Goal: Find specific page/section: Find specific page/section

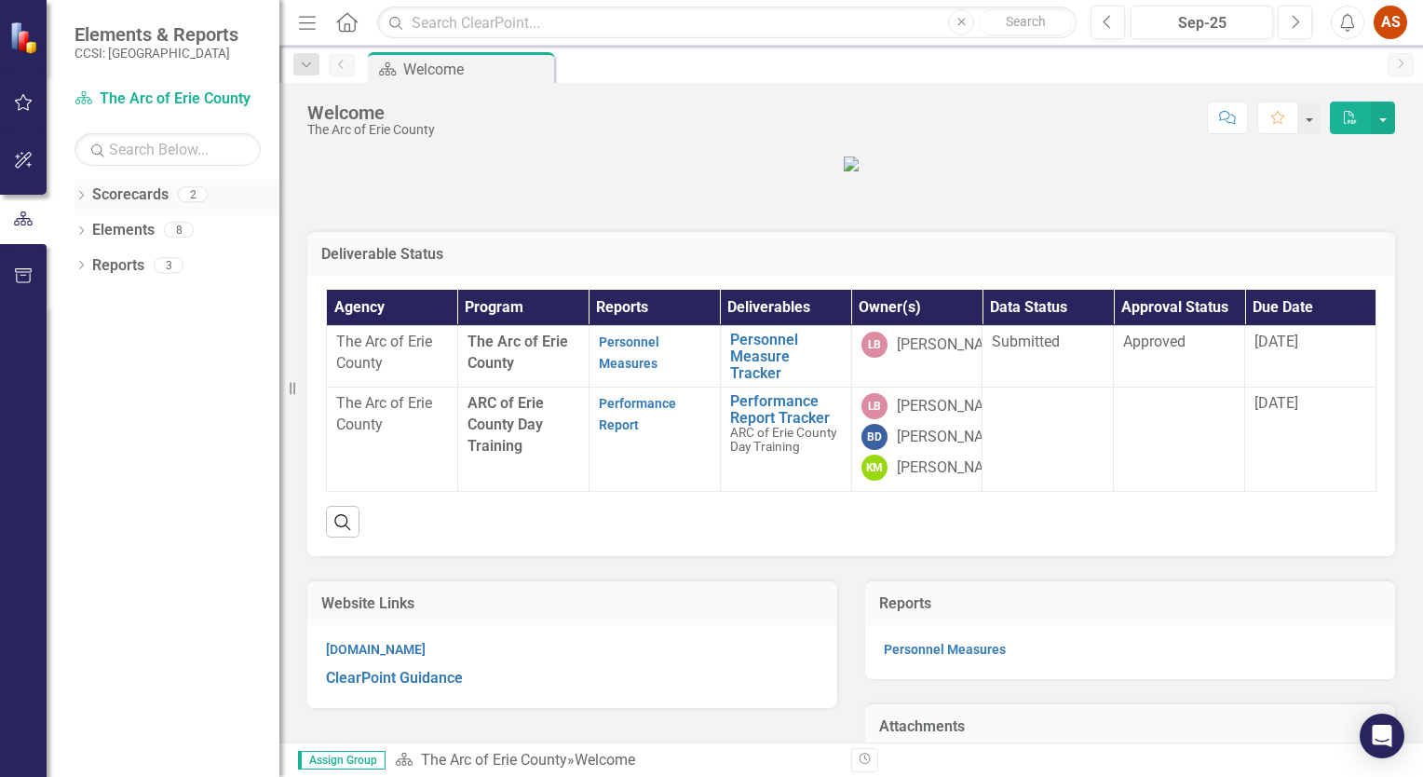
click at [82, 198] on icon "Dropdown" at bounding box center [80, 197] width 13 height 10
click at [82, 198] on icon "Dropdown" at bounding box center [79, 193] width 10 height 13
click at [81, 233] on icon "Dropdown" at bounding box center [80, 232] width 13 height 10
click at [88, 298] on icon "Dropdown" at bounding box center [90, 302] width 13 height 10
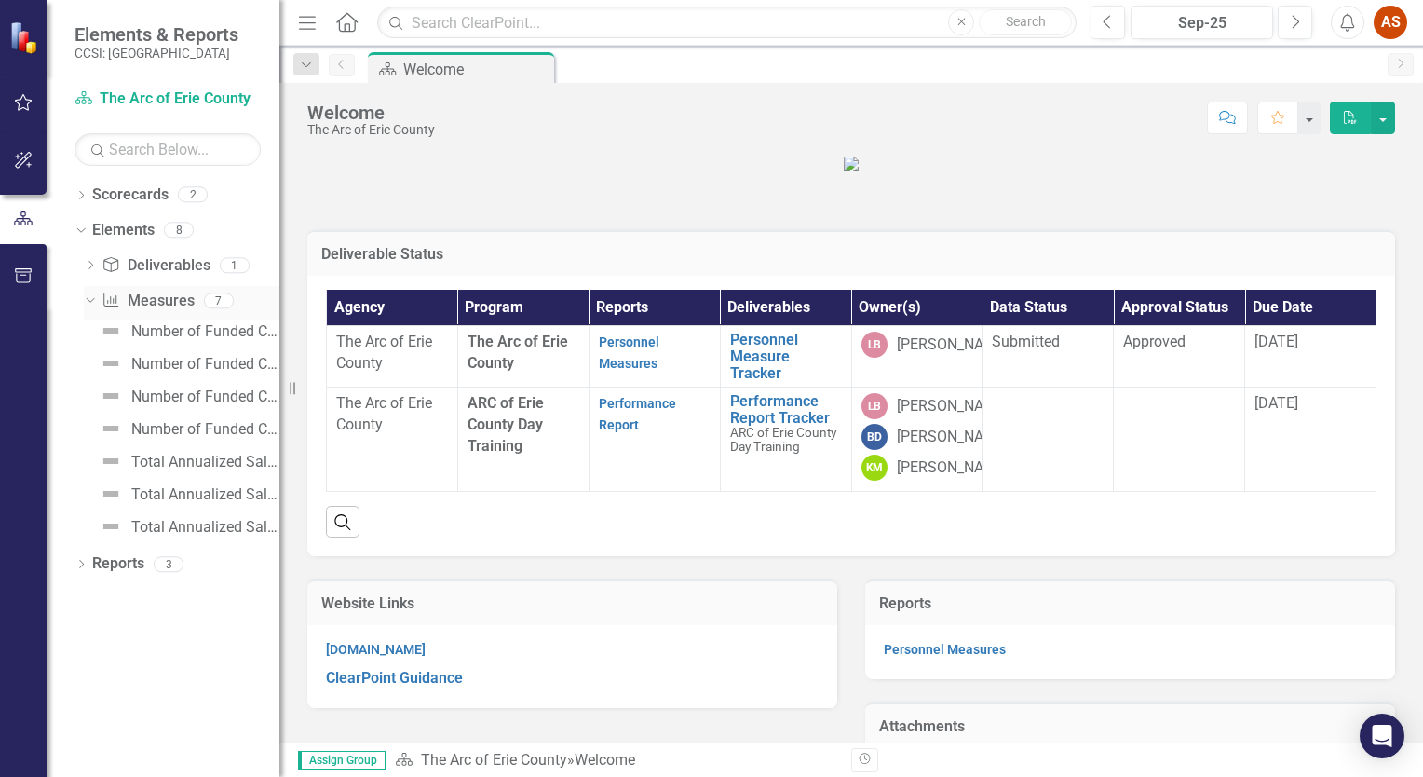
click at [88, 298] on icon "Dropdown" at bounding box center [88, 299] width 10 height 13
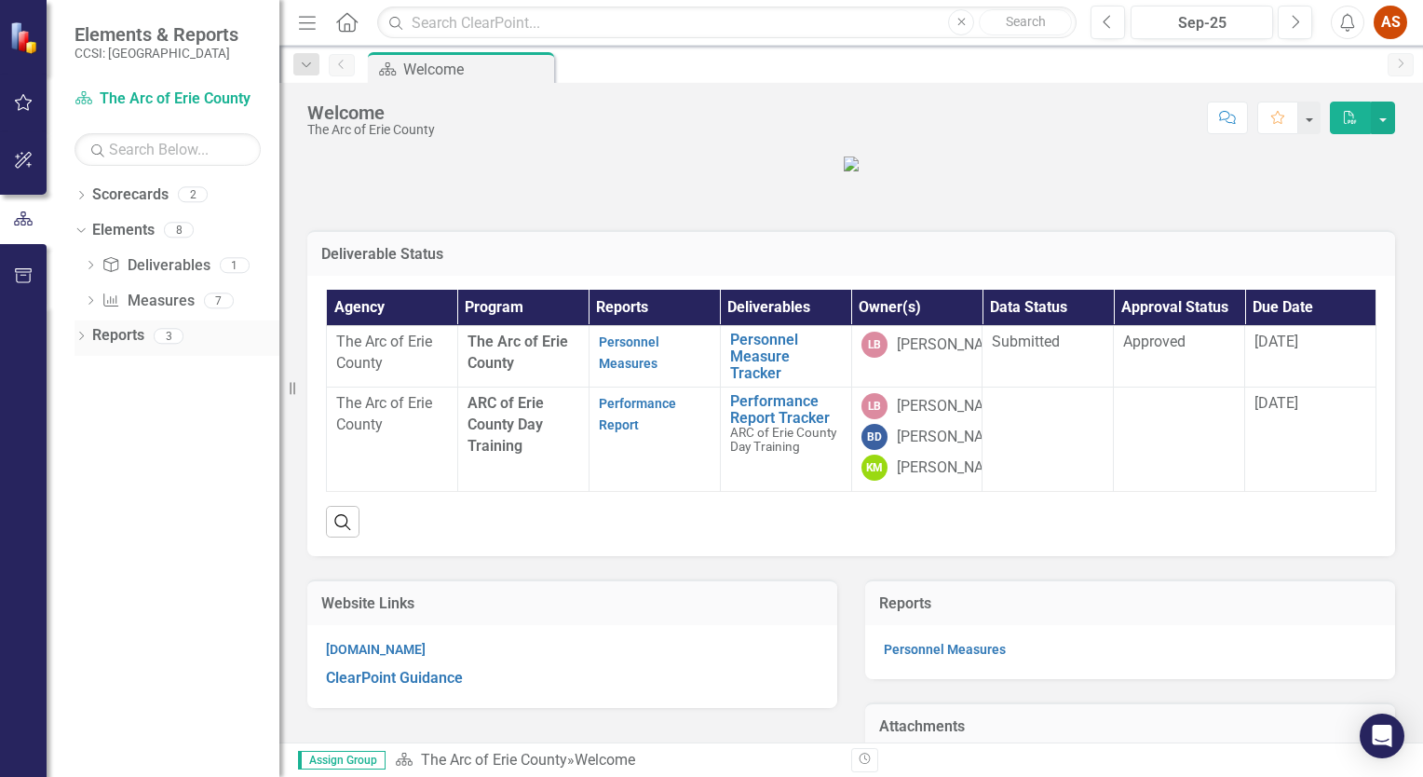
click at [80, 337] on icon "Dropdown" at bounding box center [80, 337] width 13 height 10
click at [83, 474] on icon "Dropdown" at bounding box center [89, 472] width 13 height 10
click at [87, 447] on div "Dropdown Measure Measures 2" at bounding box center [181, 441] width 196 height 35
click at [87, 439] on icon "Dropdown" at bounding box center [87, 437] width 10 height 13
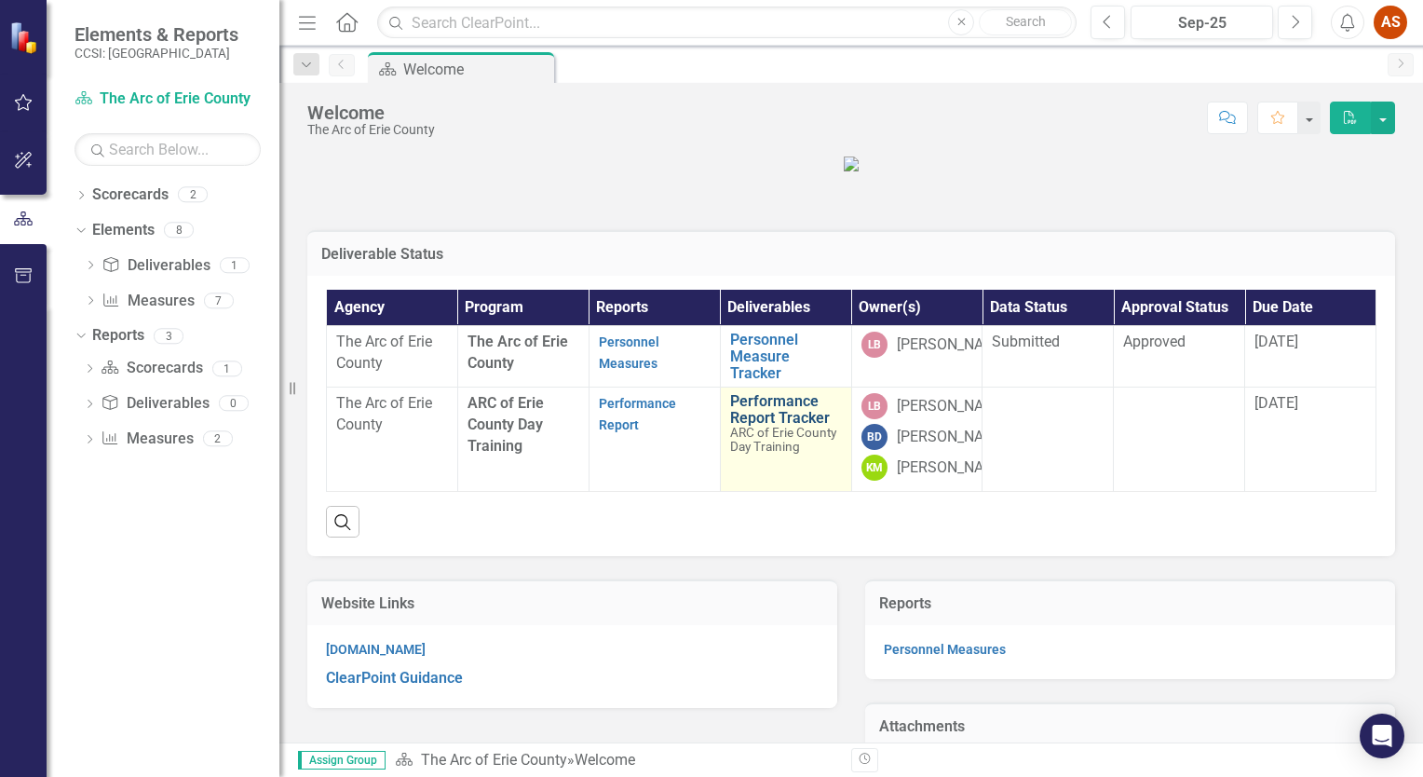
click at [773, 426] on link "Performance Report Tracker" at bounding box center [786, 409] width 112 height 33
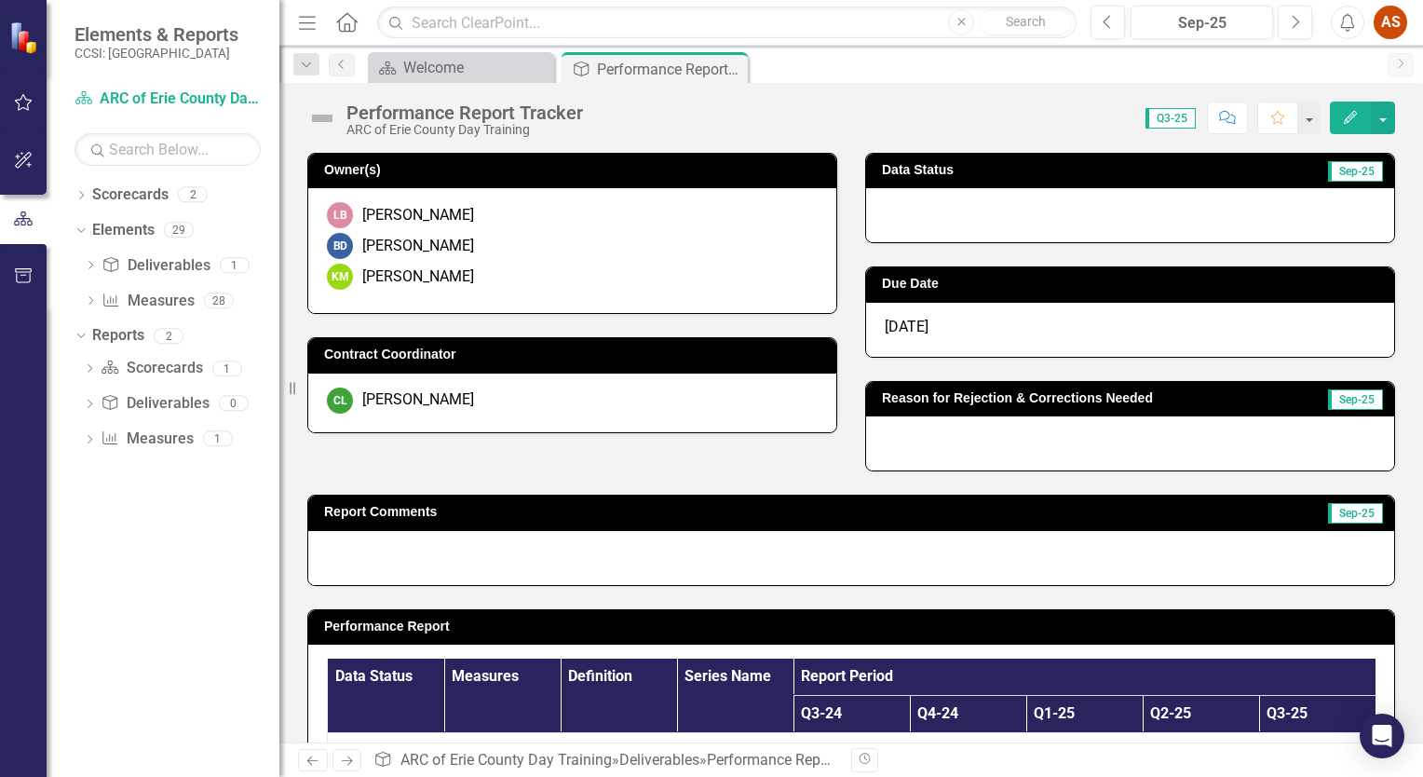
click at [733, 69] on icon "Close" at bounding box center [730, 68] width 19 height 15
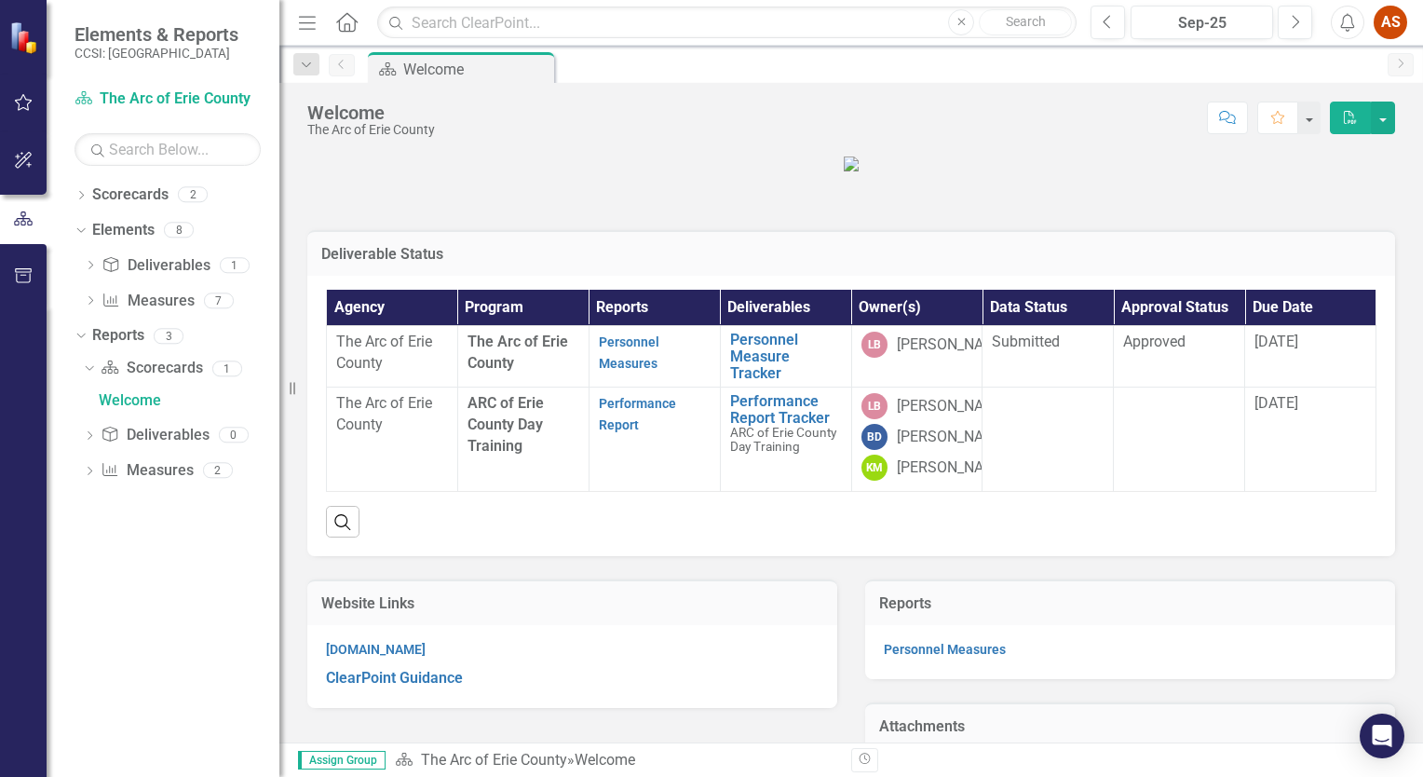
click at [670, 311] on div "Deliverable Status Agency Program Reports Deliverables Owner(s) Data Status App…" at bounding box center [851, 381] width 1116 height 349
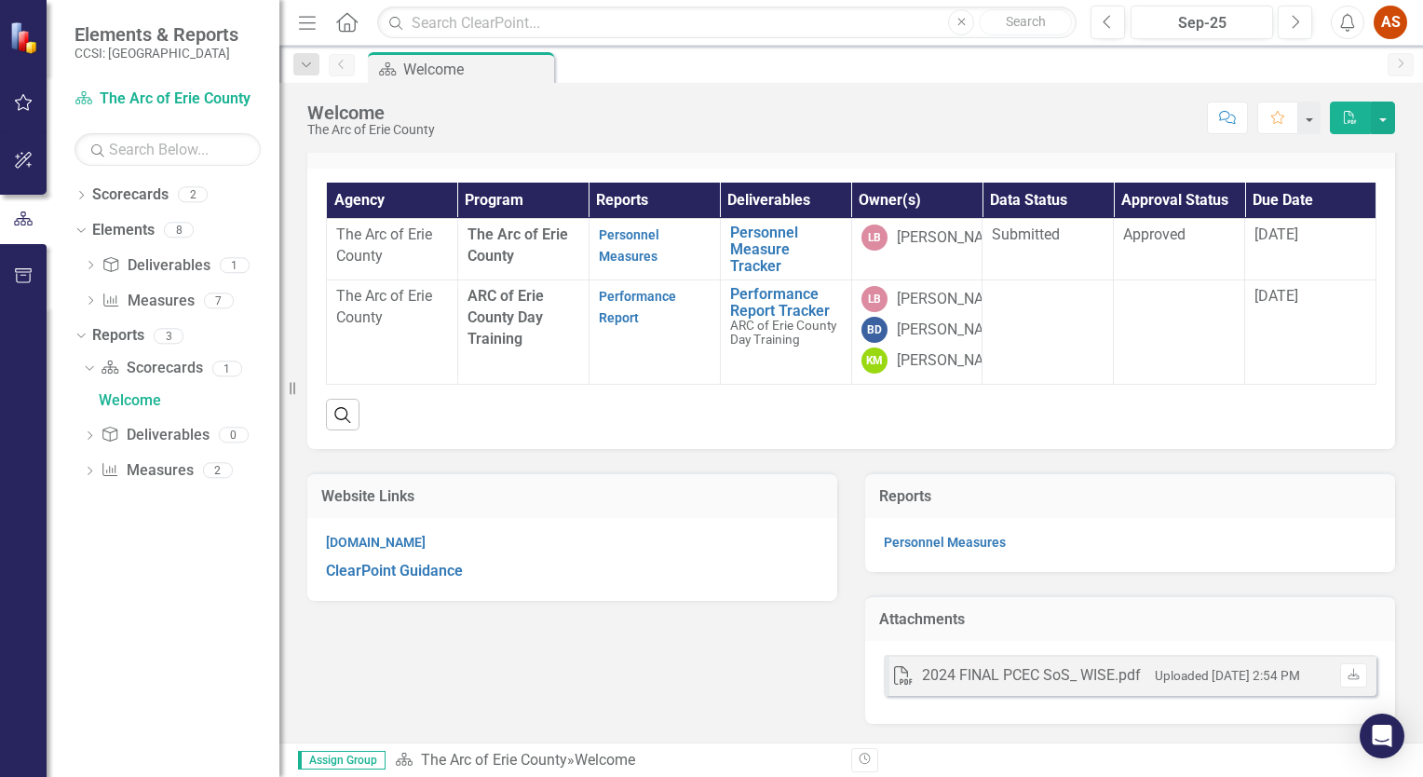
scroll to position [160, 0]
click at [784, 318] on link "Performance Report Tracker" at bounding box center [786, 302] width 112 height 33
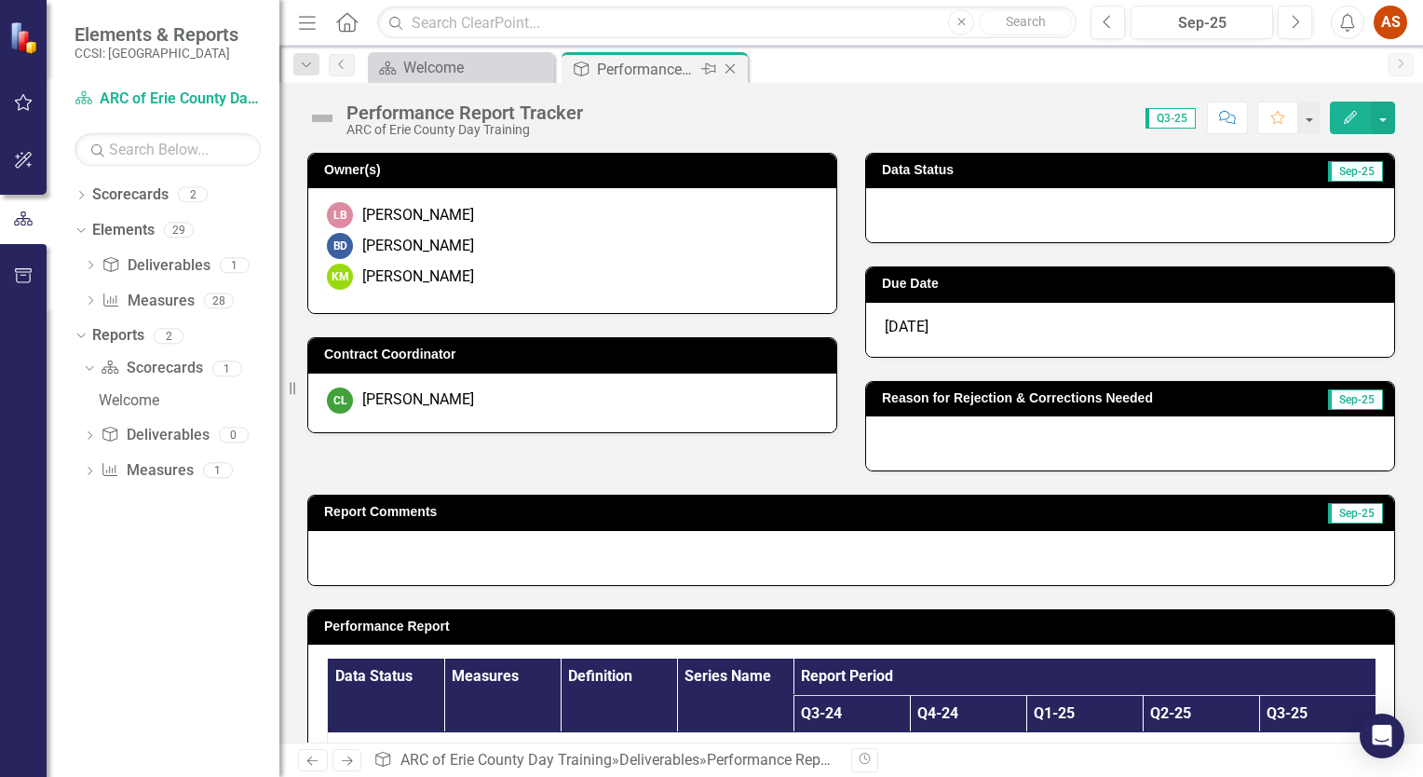
click at [728, 74] on icon "Close" at bounding box center [730, 68] width 19 height 15
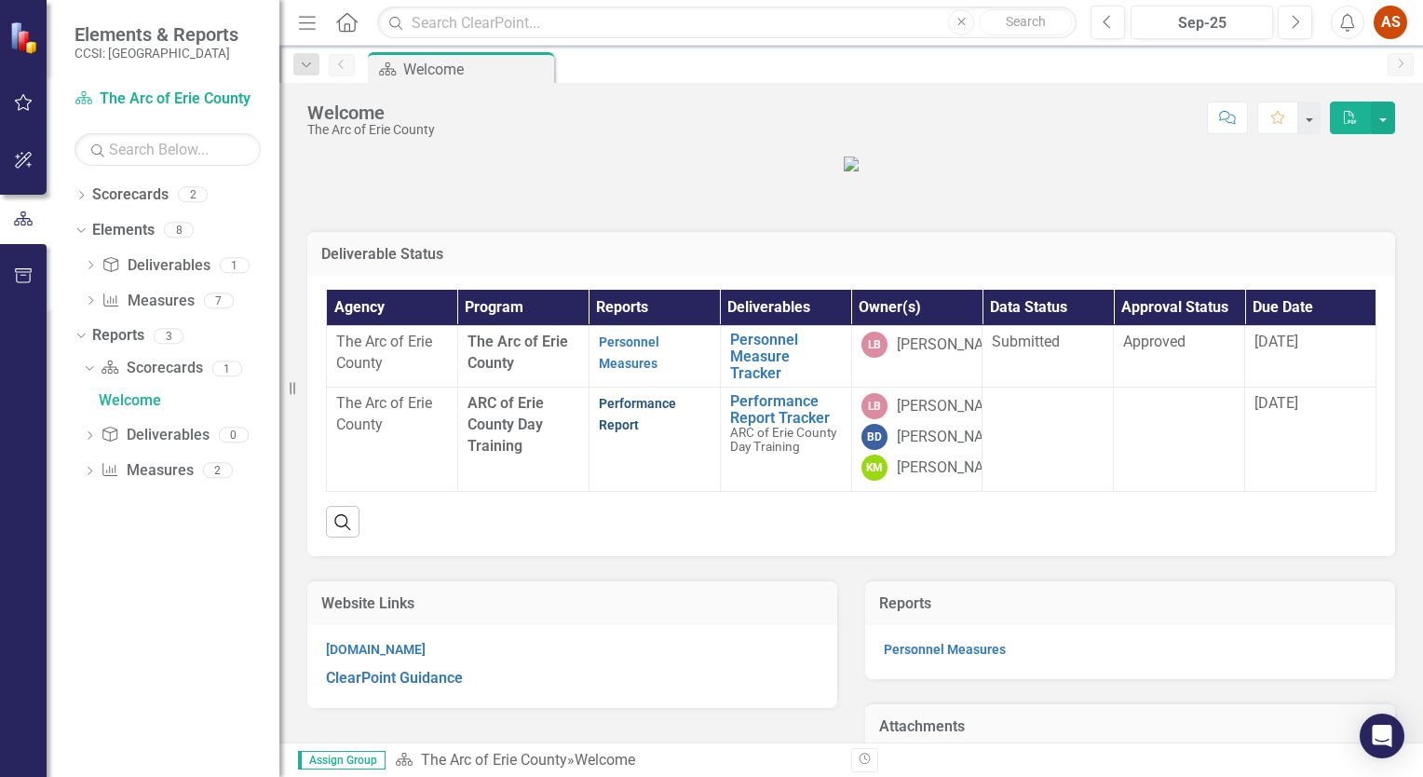
click at [630, 433] on strong "Performance Report" at bounding box center [637, 413] width 77 height 39
click at [622, 432] on link "Performance Report" at bounding box center [637, 414] width 77 height 36
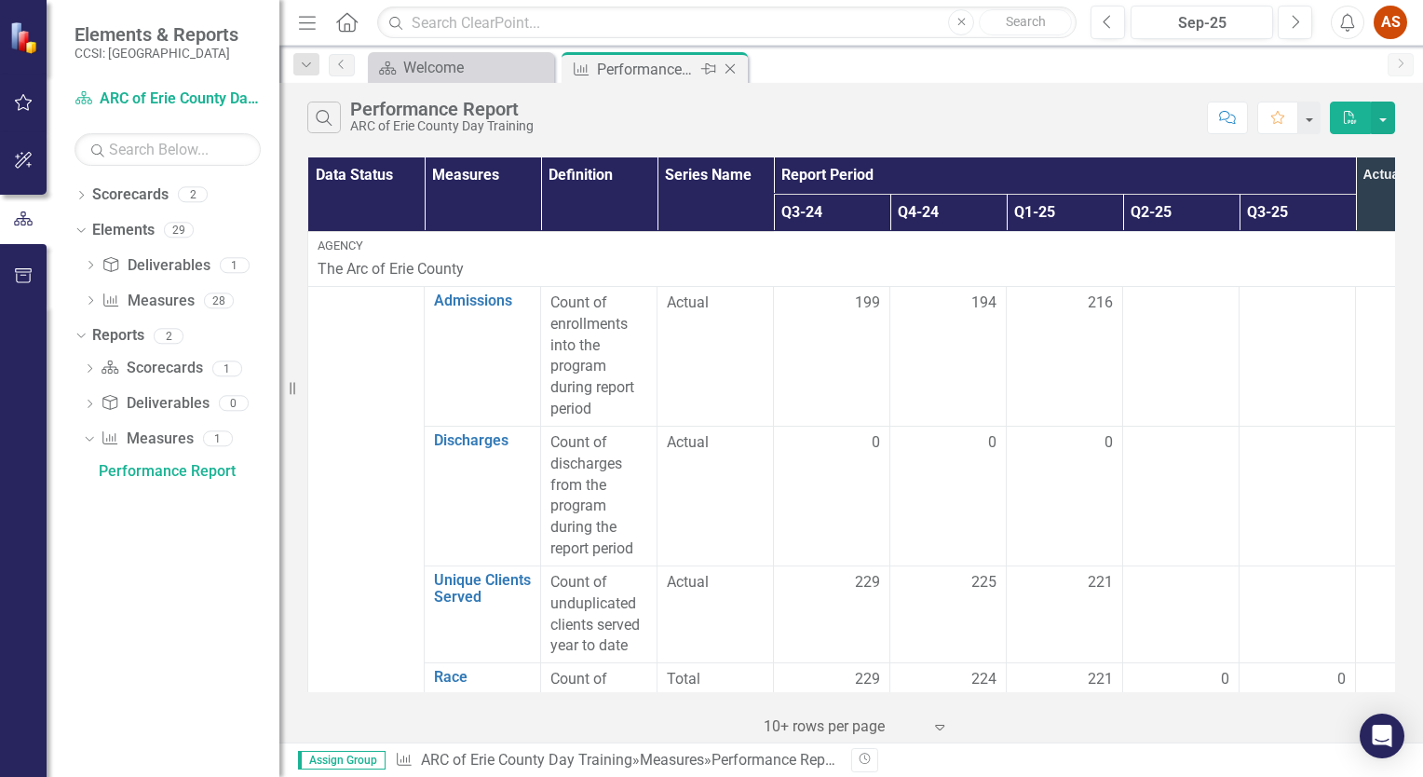
click at [728, 73] on icon "Close" at bounding box center [730, 68] width 19 height 15
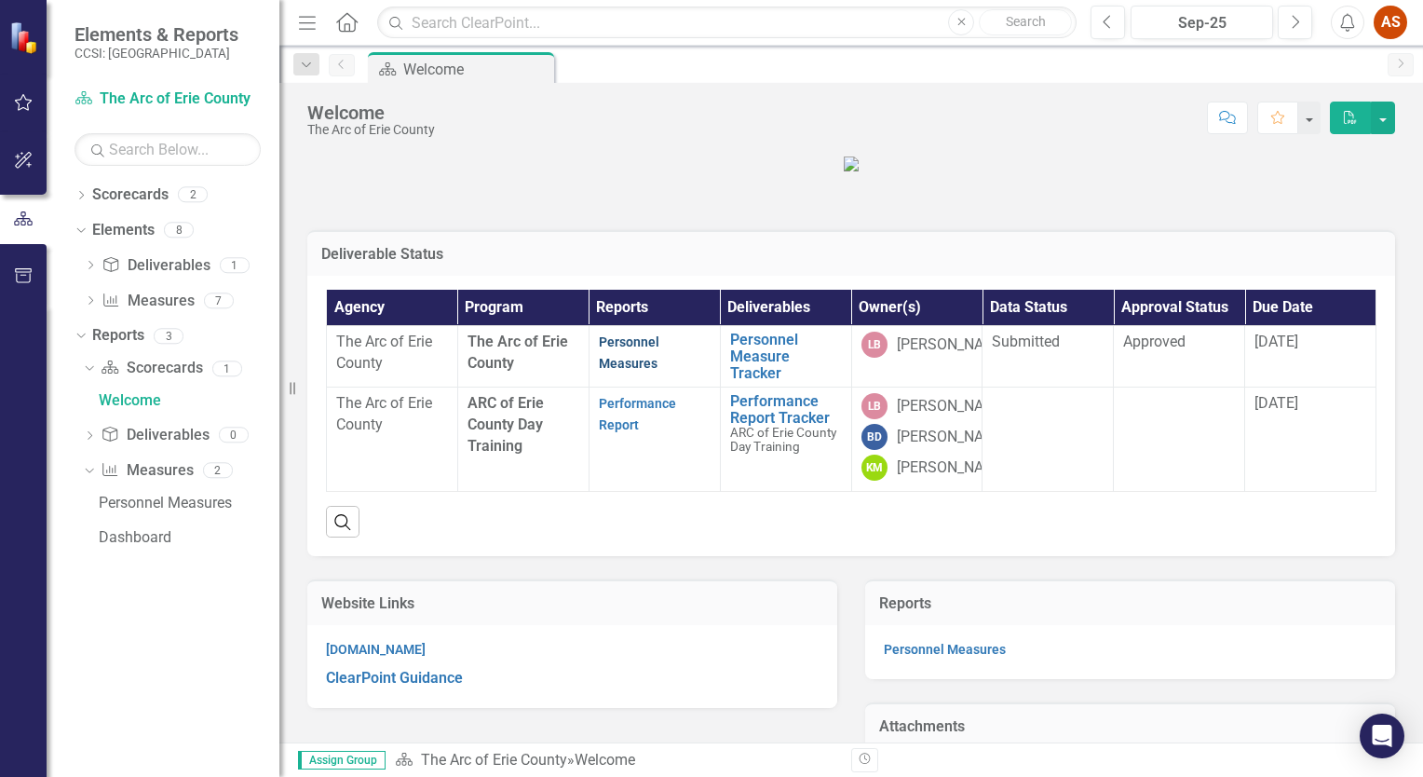
click at [641, 371] on link "Personnel Measures" at bounding box center [629, 352] width 61 height 36
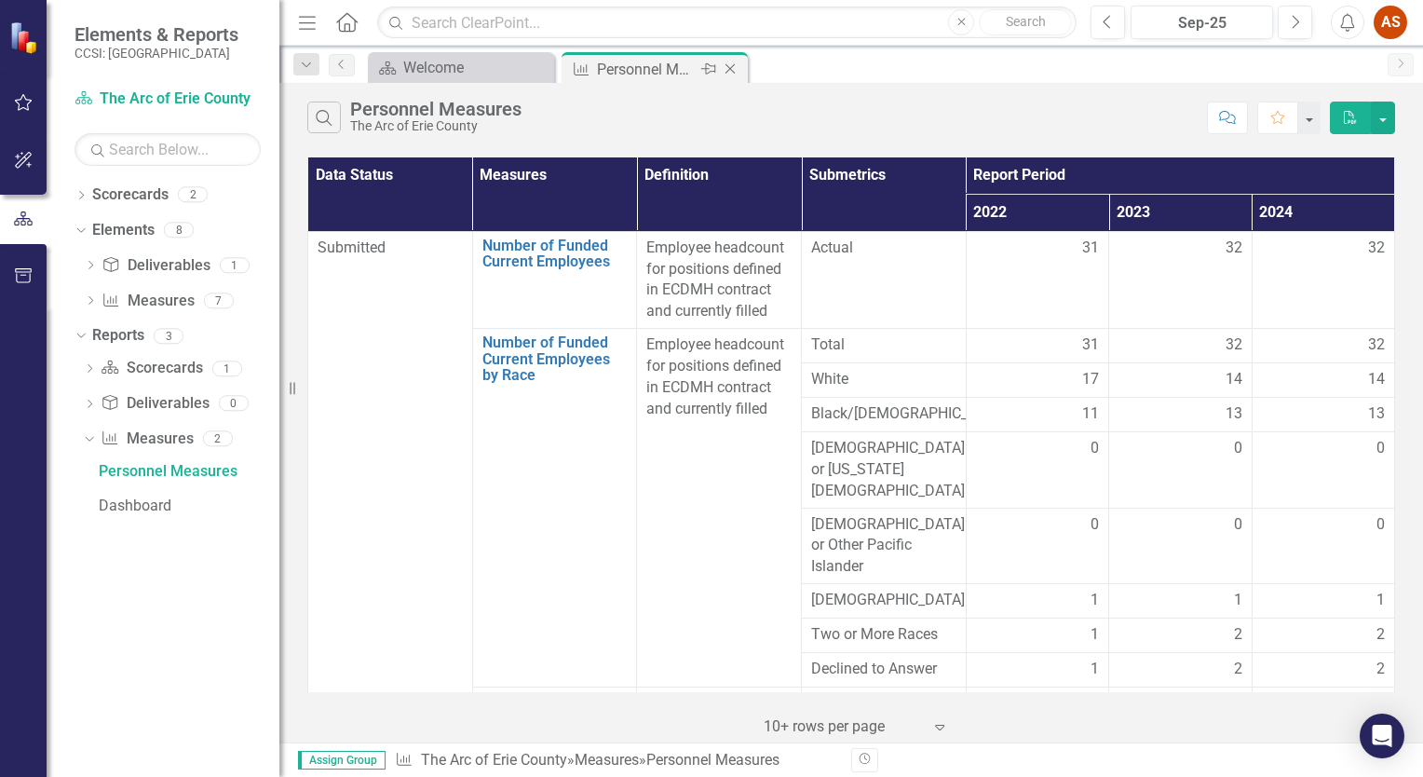
click at [727, 75] on icon "Close" at bounding box center [730, 68] width 19 height 15
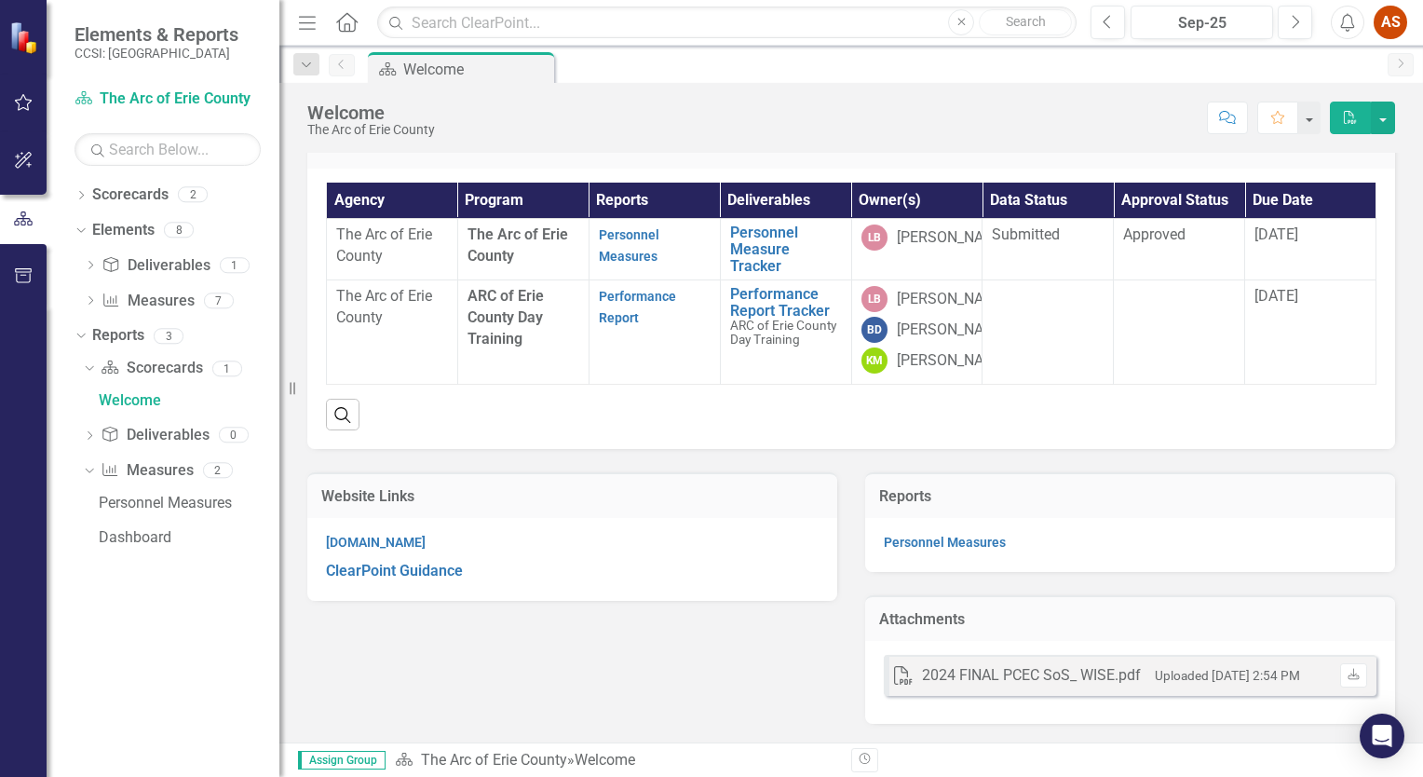
scroll to position [239, 0]
click at [78, 341] on icon "Dropdown" at bounding box center [79, 335] width 10 height 13
click at [78, 341] on icon "Dropdown" at bounding box center [80, 337] width 13 height 10
drag, startPoint x: 1161, startPoint y: 516, endPoint x: 1178, endPoint y: 535, distance: 25.8
click at [1178, 535] on div "Reports Personnel Measures" at bounding box center [1130, 522] width 530 height 100
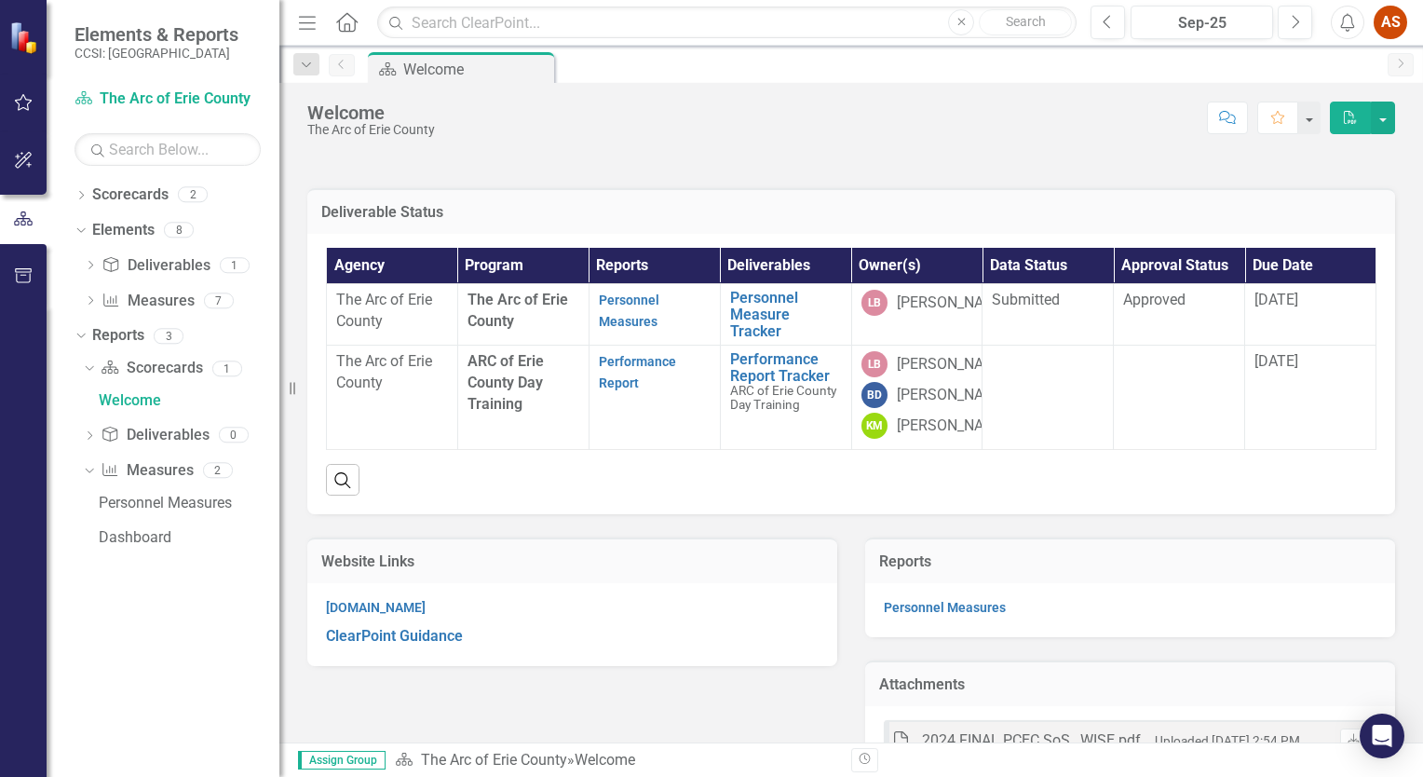
scroll to position [0, 0]
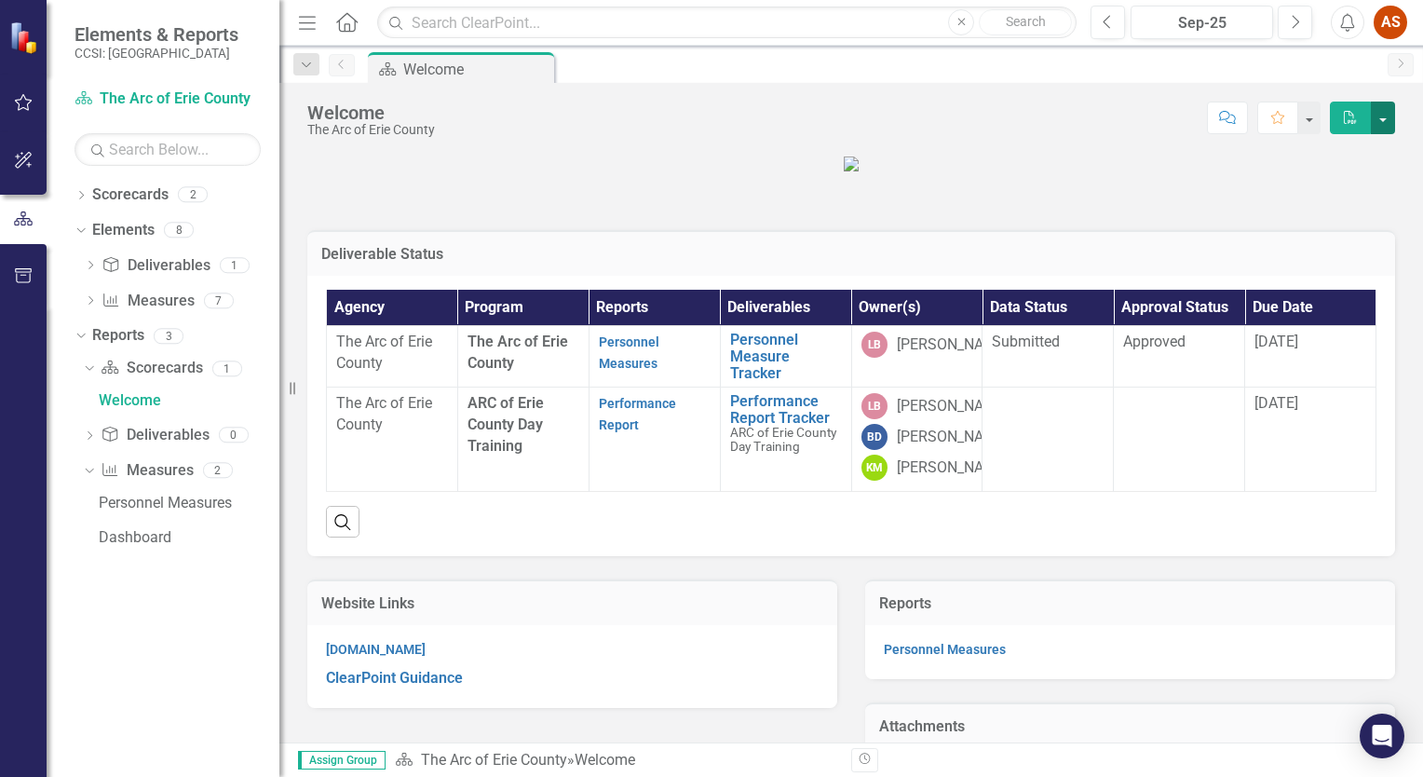
click at [1389, 111] on button "button" at bounding box center [1383, 117] width 24 height 33
click at [1165, 174] on figure at bounding box center [851, 163] width 1088 height 21
click at [607, 432] on link "Performance Report" at bounding box center [637, 414] width 77 height 36
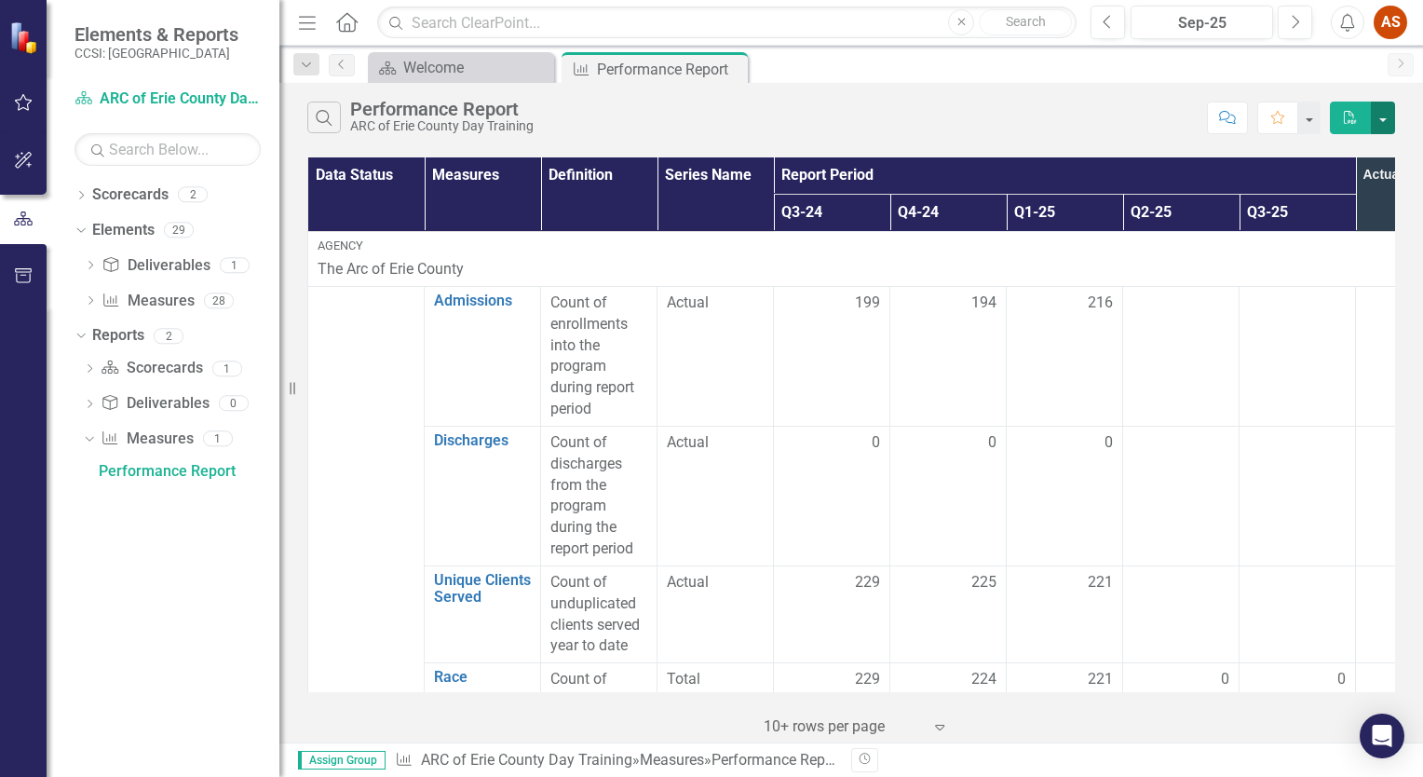
click at [1389, 128] on button "button" at bounding box center [1383, 117] width 24 height 33
click at [1129, 129] on div "Search Performance Report ARC of Erie County Day Training" at bounding box center [752, 117] width 890 height 32
